Goal: Task Accomplishment & Management: Manage account settings

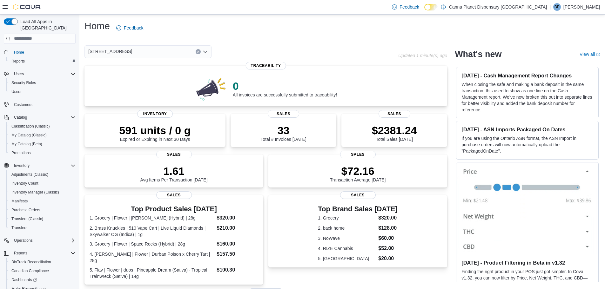
click at [437, 7] on label "Dark Mode" at bounding box center [430, 7] width 13 height 7
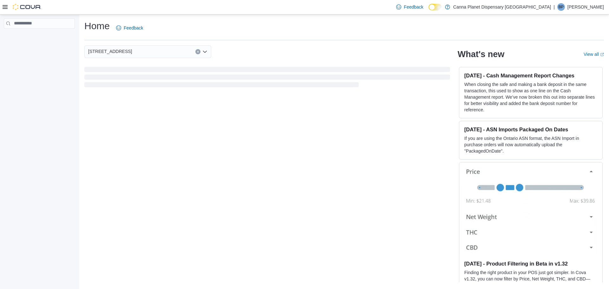
click at [442, 8] on label "Dark Mode" at bounding box center [435, 7] width 13 height 7
